Goal: Understand process/instructions: Learn how to perform a task or action

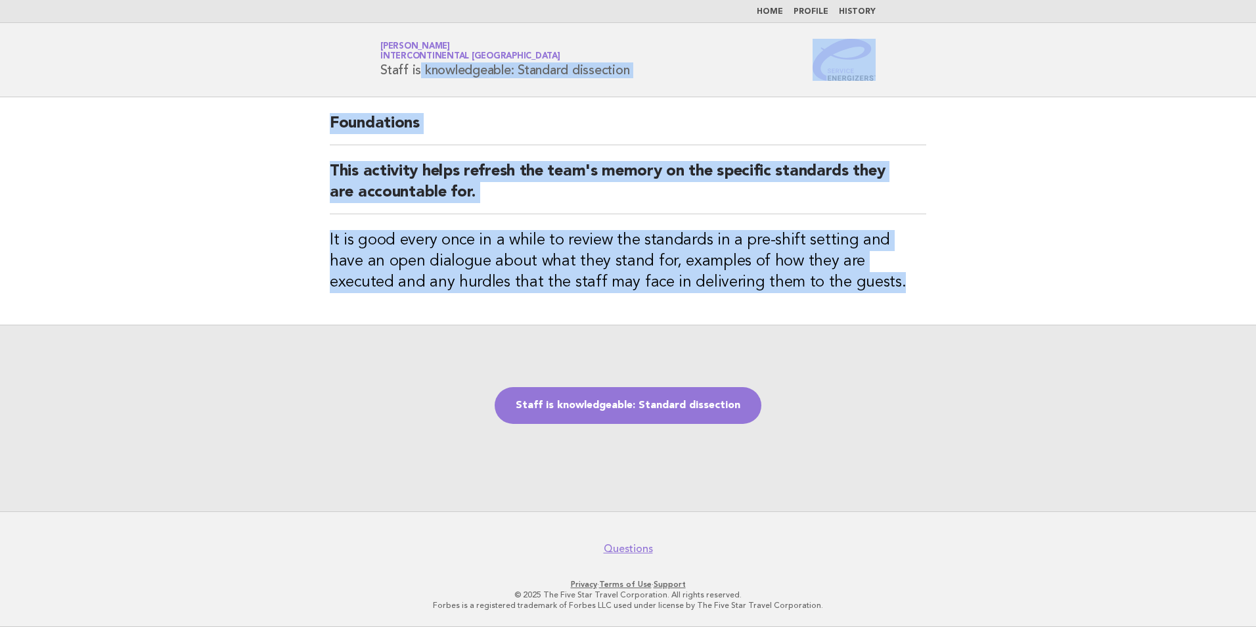
drag, startPoint x: 842, startPoint y: 296, endPoint x: 336, endPoint y: 89, distance: 546.0
click at [336, 89] on body "Home Profile History Service Energizers Janice Lasangue InterContinental Doha B…" at bounding box center [628, 313] width 1256 height 627
copy body "Staff is knowledgeable: Standard dissection Foundations This activity helps ref…"
click at [671, 412] on link "Staff is knowledgeable: Standard dissection" at bounding box center [628, 405] width 267 height 37
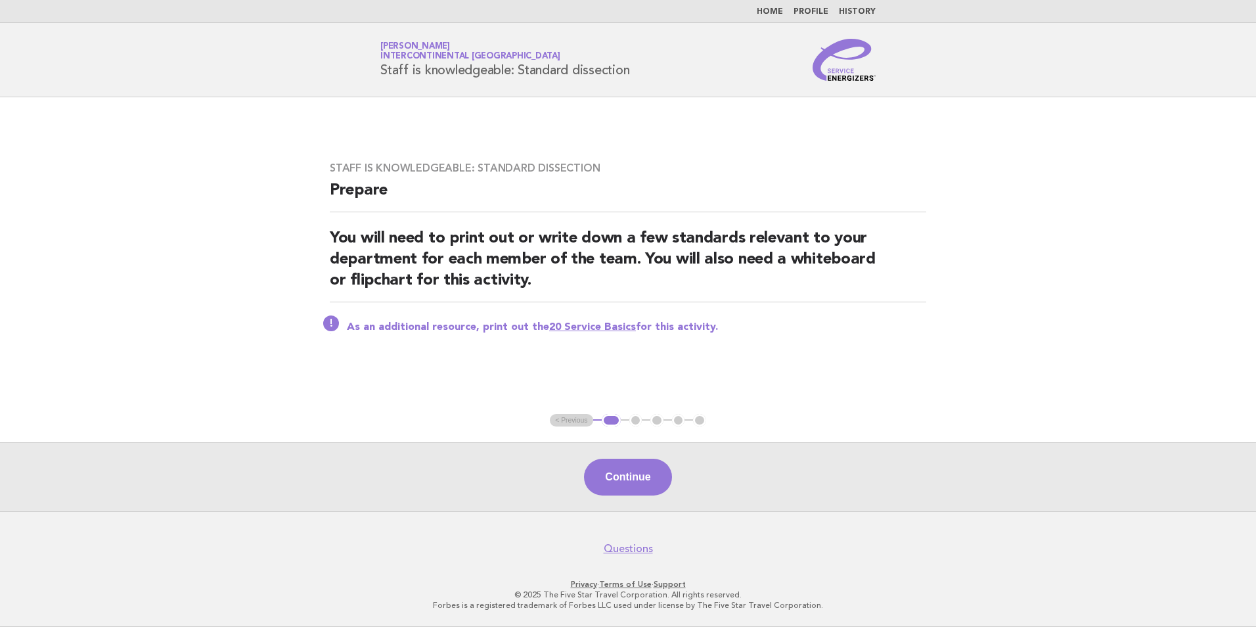
drag, startPoint x: 725, startPoint y: 327, endPoint x: 317, endPoint y: 178, distance: 434.4
click at [317, 178] on div "Staff is knowledgeable: Standard dissection Prepare You will need to print out …" at bounding box center [628, 255] width 628 height 219
copy div "Prepare You will need to print out or write down a few standards relevant to yo…"
click at [576, 327] on link "20 Service Basics" at bounding box center [592, 327] width 87 height 11
click at [586, 327] on link "20 Service Basics" at bounding box center [592, 327] width 87 height 11
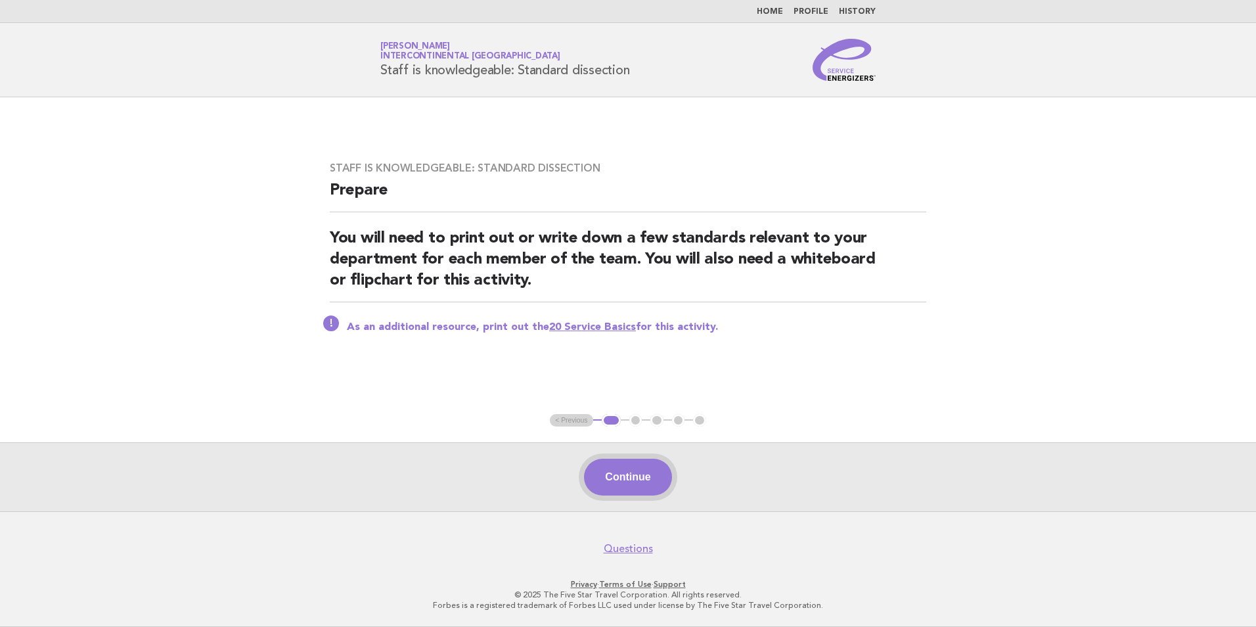
click at [639, 478] on button "Continue" at bounding box center [627, 477] width 87 height 37
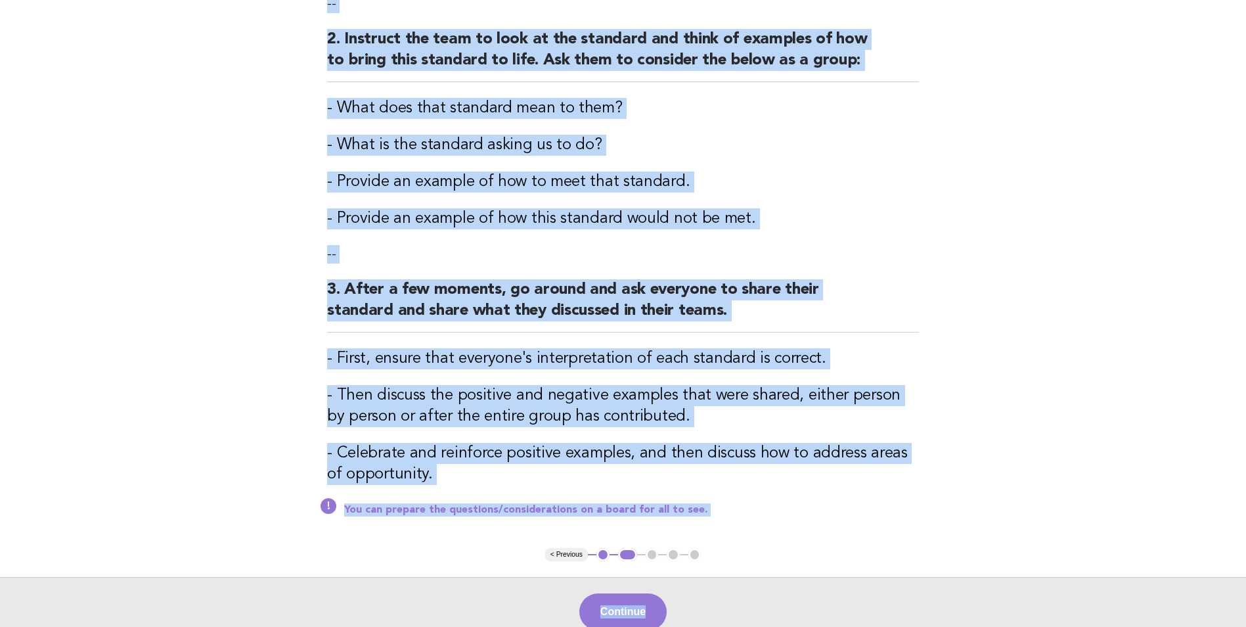
scroll to position [424, 0]
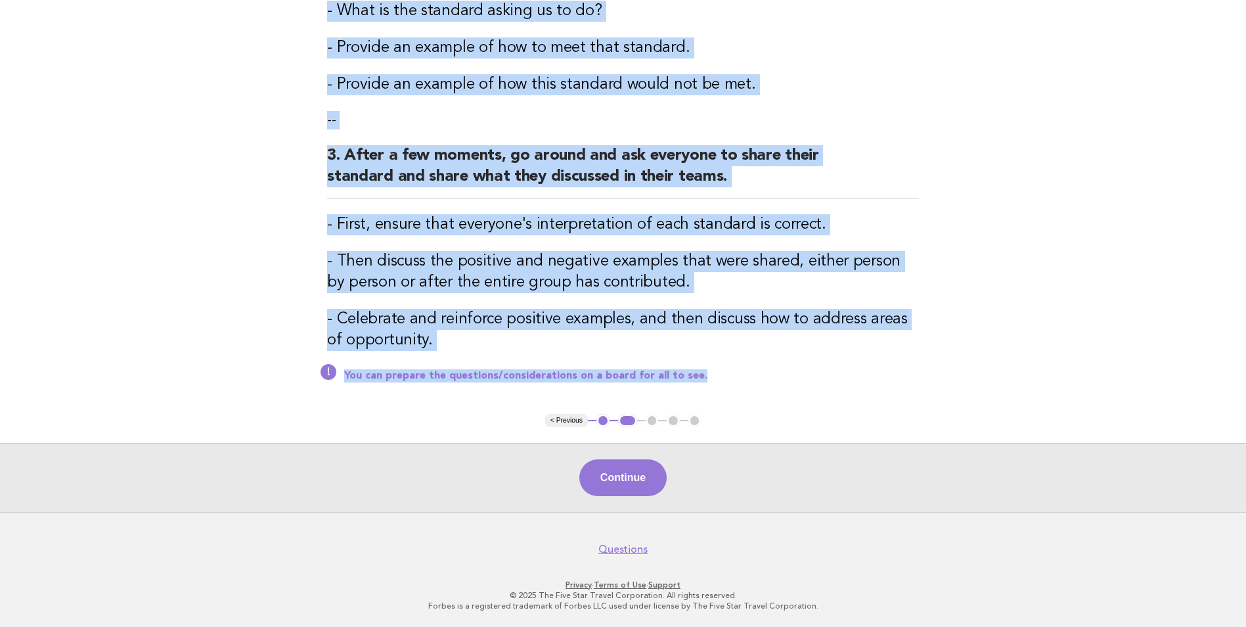
drag, startPoint x: 325, startPoint y: 145, endPoint x: 705, endPoint y: 383, distance: 448.4
click at [705, 383] on div "Staff is knowledgeable: Standard dissection Activity 1. Split the group into te…" at bounding box center [622, 43] width 623 height 741
copy div "Activity 1. Split the group into team of 2-4 people. Provide everyone with a st…"
click at [748, 403] on div "Staff is knowledgeable: Standard dissection Activity 1. Split the group into te…" at bounding box center [622, 43] width 623 height 741
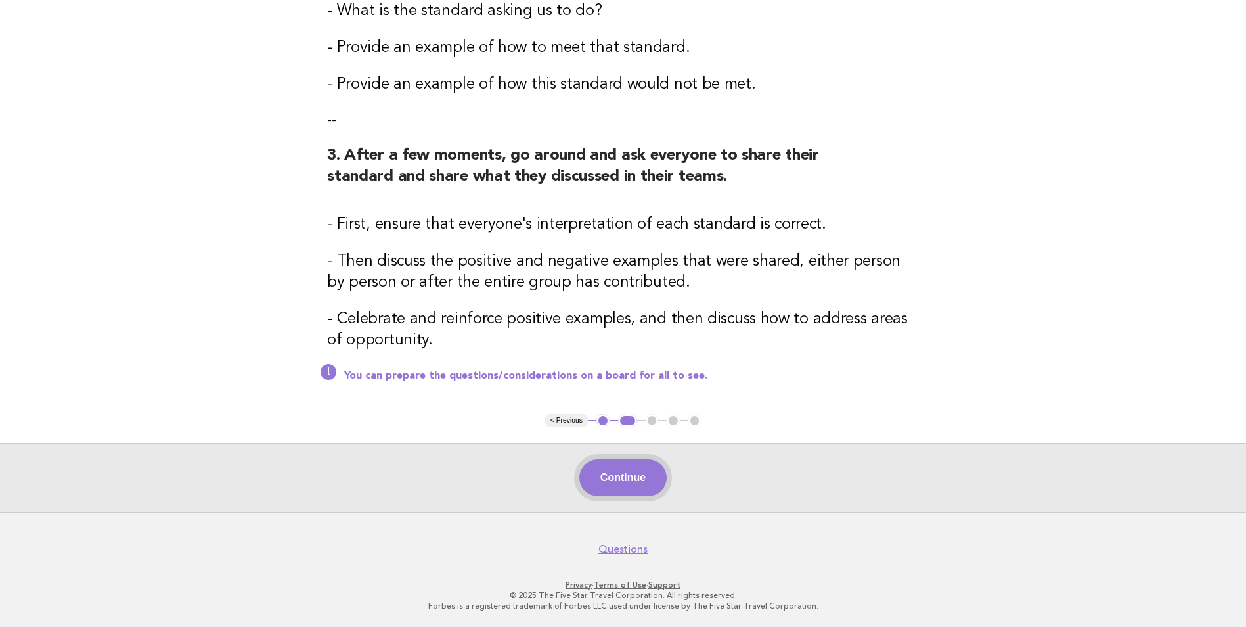
click at [631, 481] on button "Continue" at bounding box center [622, 477] width 87 height 37
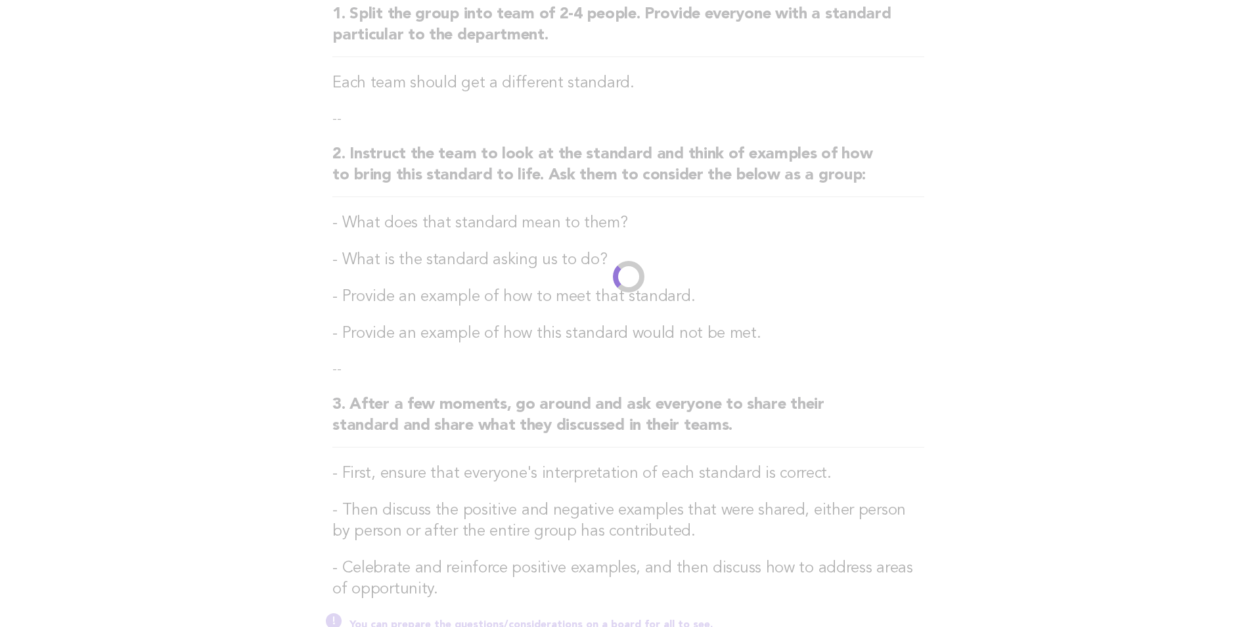
scroll to position [0, 0]
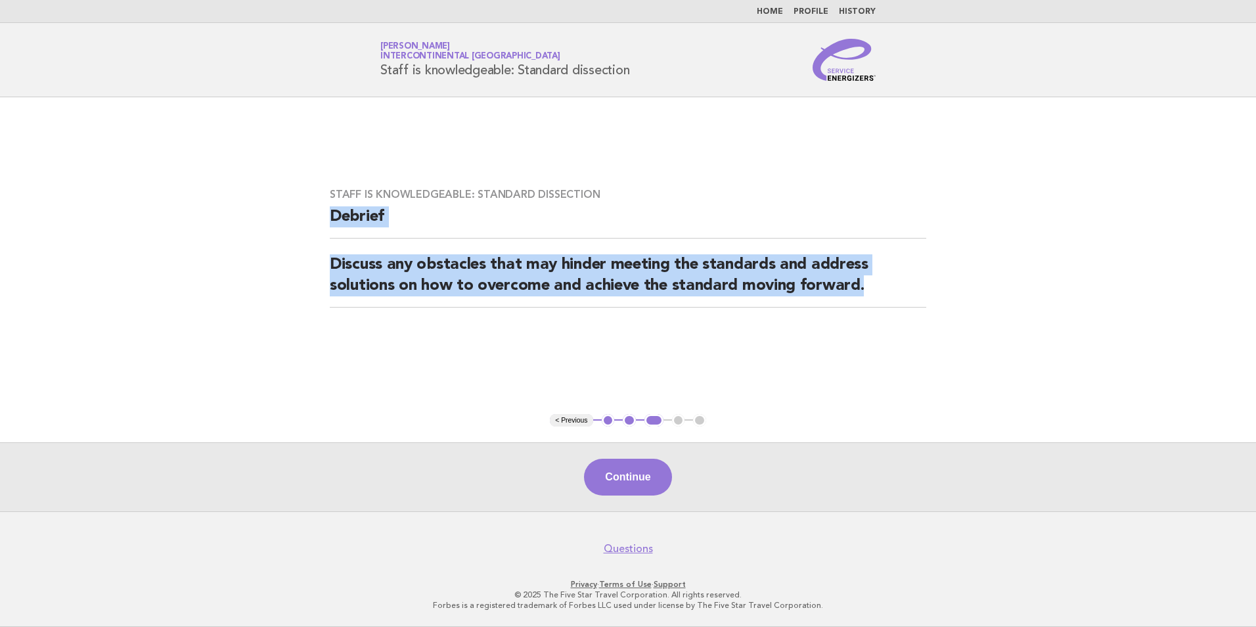
drag, startPoint x: 882, startPoint y: 289, endPoint x: 331, endPoint y: 223, distance: 554.5
click at [331, 223] on div "Staff is knowledgeable: Standard dissection Debrief Discuss any obstacles that …" at bounding box center [628, 255] width 628 height 167
copy div "Debrief Discuss any obstacles that may hinder meeting the standards and address…"
click at [633, 480] on button "Continue" at bounding box center [627, 477] width 87 height 37
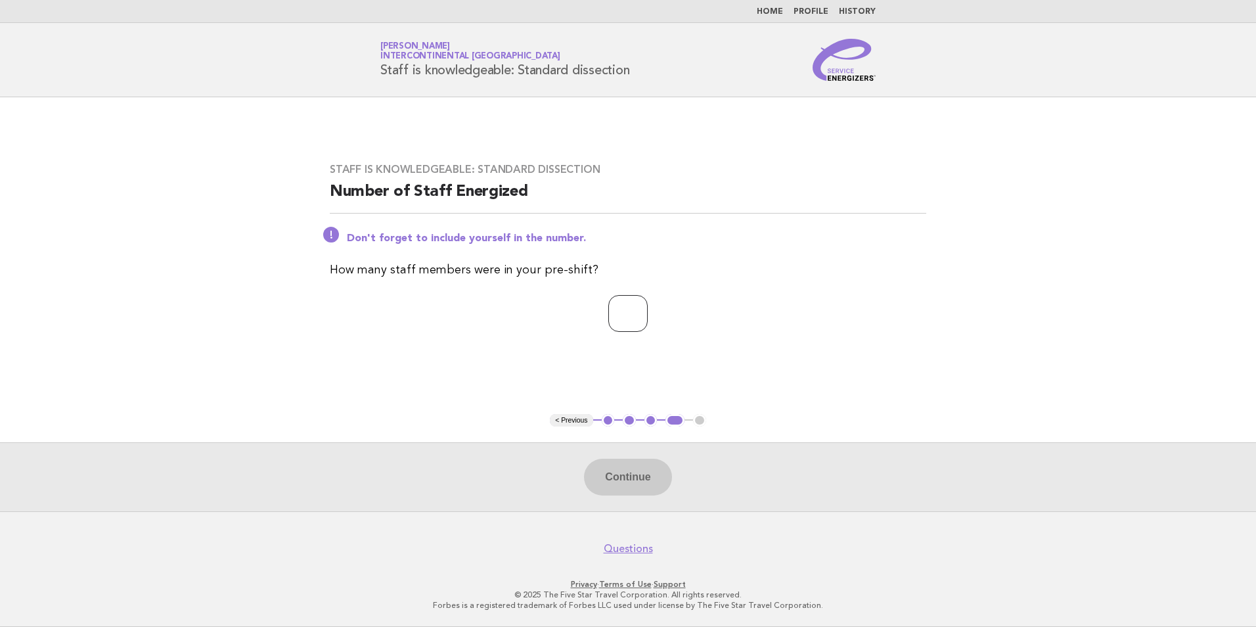
click at [630, 305] on input "number" at bounding box center [627, 313] width 39 height 37
type input "**"
click at [624, 472] on button "Continue" at bounding box center [627, 477] width 87 height 37
